Goal: Use online tool/utility

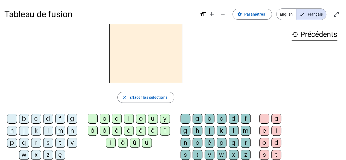
click at [60, 131] on div "m" at bounding box center [60, 131] width 10 height 10
click at [106, 118] on div "a" at bounding box center [105, 119] width 10 height 10
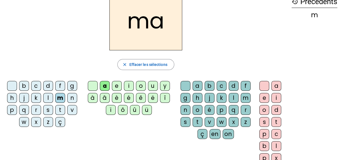
scroll to position [32, 0]
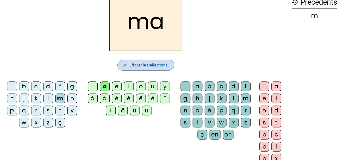
click at [149, 64] on span "Effacer les sélections" at bounding box center [148, 65] width 38 height 7
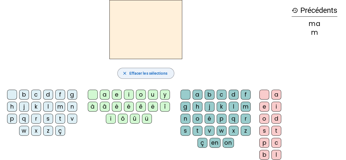
scroll to position [24, 0]
click at [130, 105] on div "é" at bounding box center [129, 107] width 10 height 10
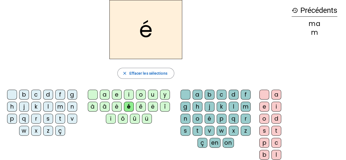
click at [48, 106] on div "l" at bounding box center [48, 107] width 10 height 10
click at [116, 105] on div "è" at bounding box center [117, 107] width 10 height 10
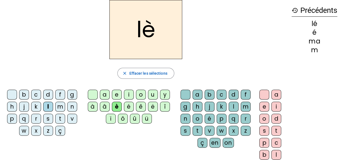
click at [73, 117] on div "v" at bounding box center [72, 119] width 10 height 10
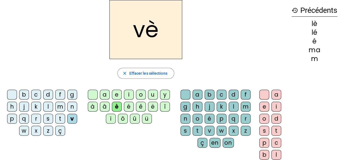
click at [118, 93] on div "e" at bounding box center [117, 95] width 10 height 10
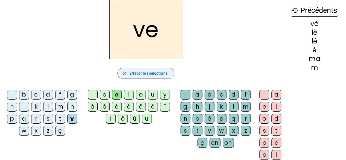
click at [154, 73] on span "Effacer les sélections" at bounding box center [148, 73] width 38 height 7
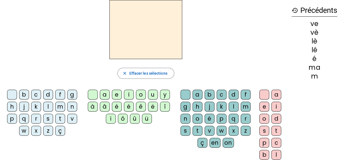
click at [61, 116] on div "t" at bounding box center [60, 119] width 10 height 10
click at [104, 92] on div "a" at bounding box center [105, 95] width 10 height 10
